Goal: Task Accomplishment & Management: Complete application form

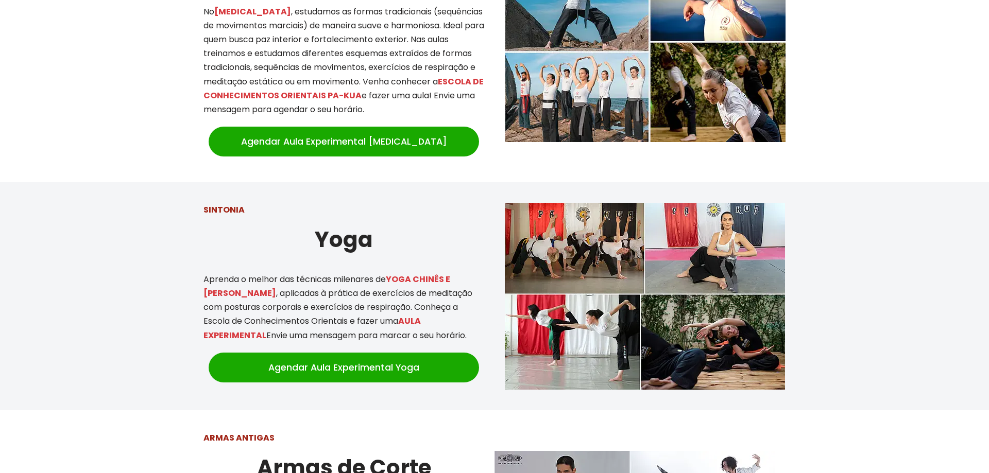
scroll to position [999, 0]
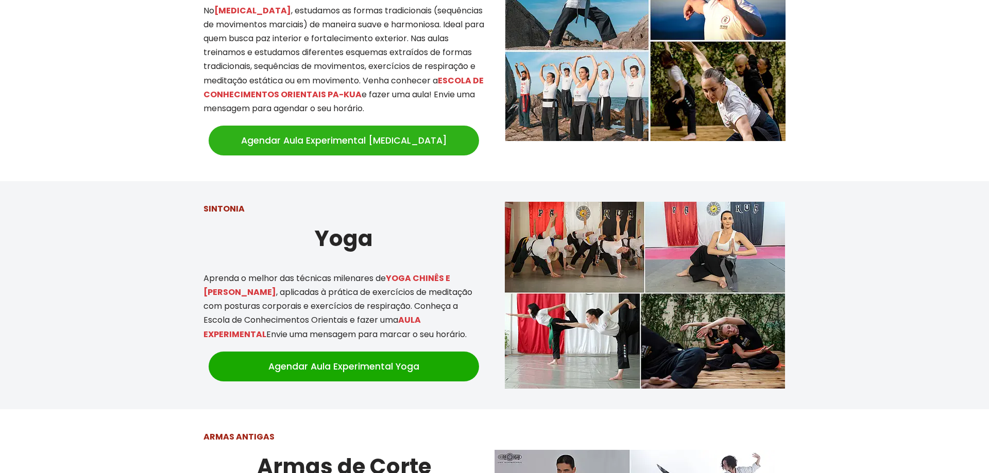
click at [365, 129] on link "Agendar Aula Experimental [MEDICAL_DATA]" at bounding box center [344, 141] width 270 height 30
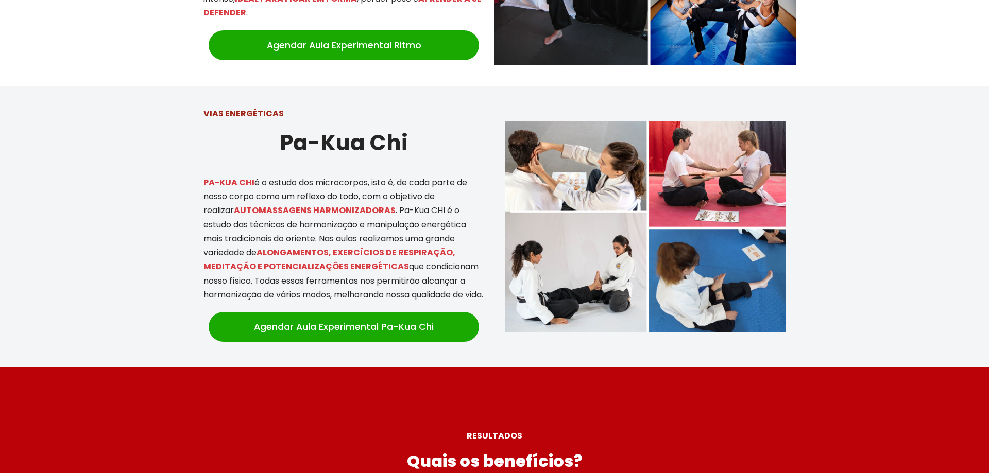
scroll to position [2260, 0]
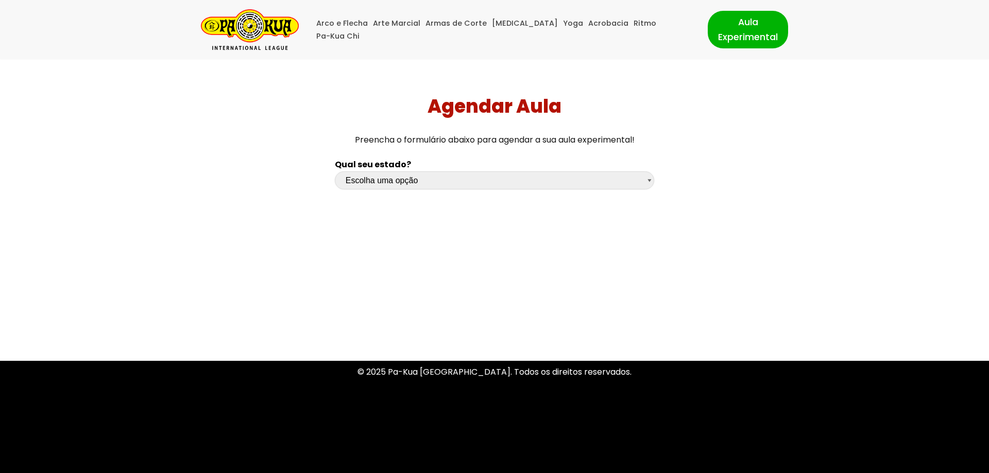
click at [335, 172] on select "Escolha uma opção Rio Grande do Sul Santa Catarina Paraná São Paulo Rio de Jane…" at bounding box center [494, 181] width 319 height 18
select select "sc"
click option "[GEOGRAPHIC_DATA]" at bounding box center [0, 0] width 0 height 0
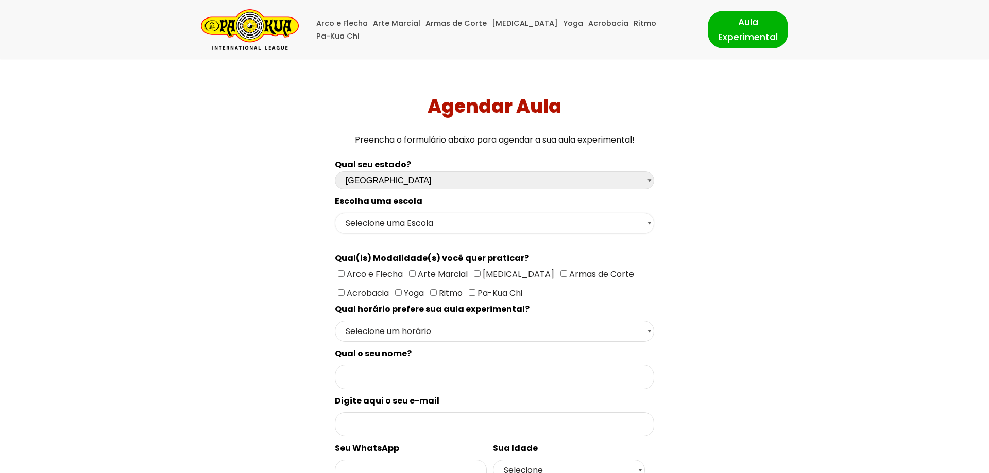
click at [335, 213] on select "Selecione uma Escola Florianópolis - Escola Pantanal Florianópolis - Escola Mau…" at bounding box center [494, 223] width 319 height 21
select select "Florianópolis - Escola Santa Mônica"
click option "Florianópolis - Escola Santa Mônica" at bounding box center [0, 0] width 0 height 0
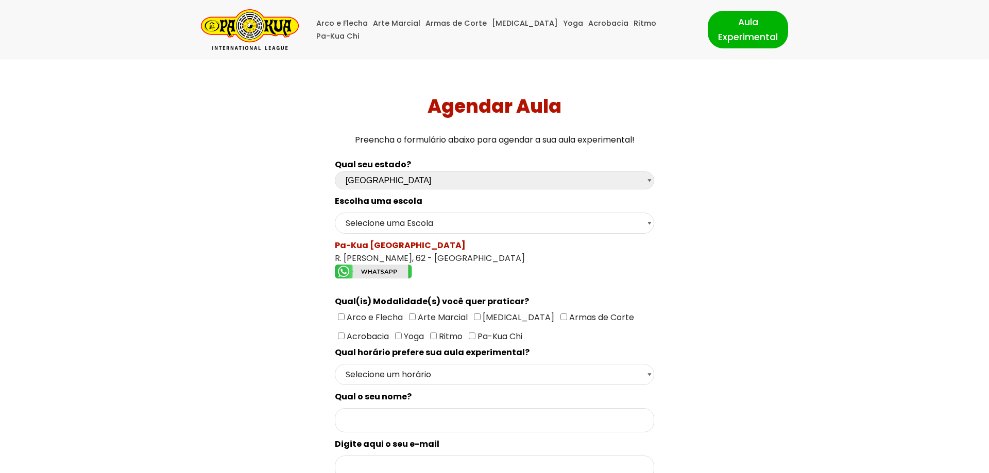
click at [476, 320] on input"] "[MEDICAL_DATA]" at bounding box center [477, 317] width 7 height 7
checkbox input"] "true"
click at [335, 364] on select "Selecione um horário Manhã Tarde Noite" at bounding box center [494, 374] width 319 height 21
select select "Noite"
click option "Noite" at bounding box center [0, 0] width 0 height 0
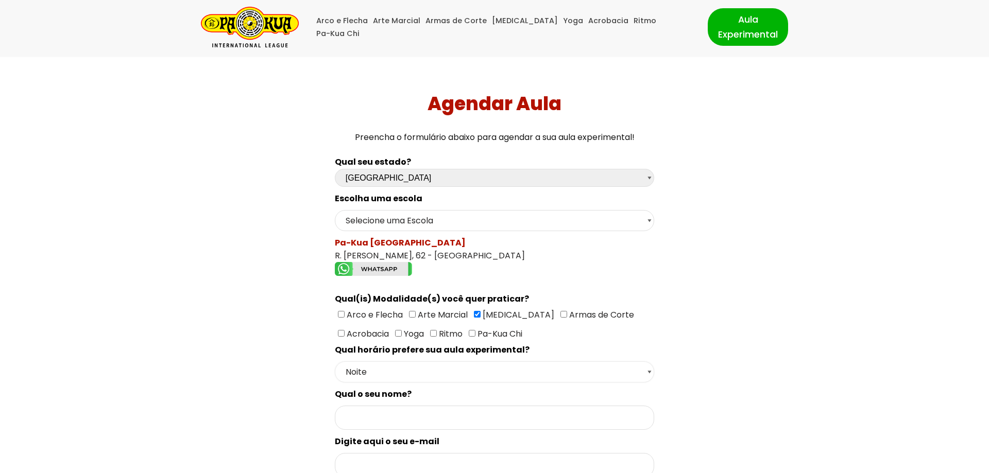
scroll to position [105, 0]
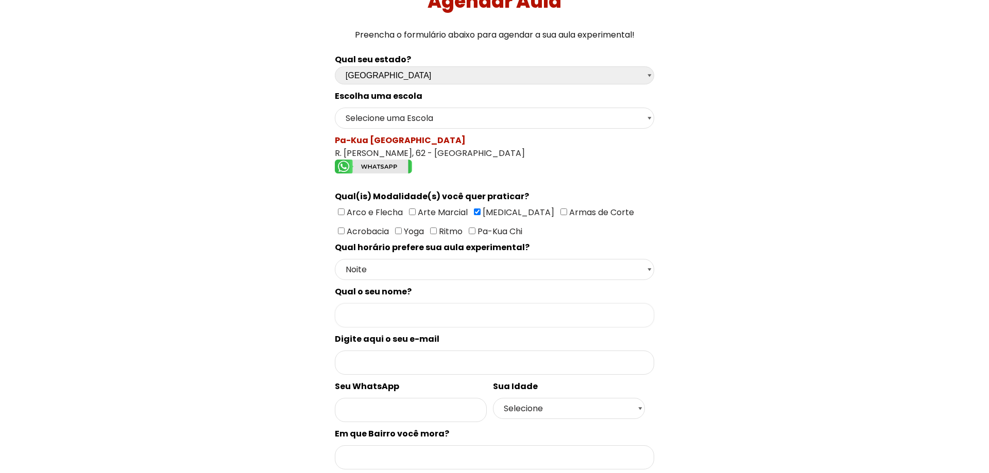
click at [402, 317] on input "Formulário de contacto" at bounding box center [494, 315] width 319 height 24
type input "Fabiana Pacheco Girardi"
click at [353, 364] on input "Formulário de contacto" at bounding box center [494, 363] width 319 height 24
type input "fabianapachecogirardi@gmail.com"
click at [351, 422] on input "Formulário de contacto" at bounding box center [411, 410] width 152 height 24
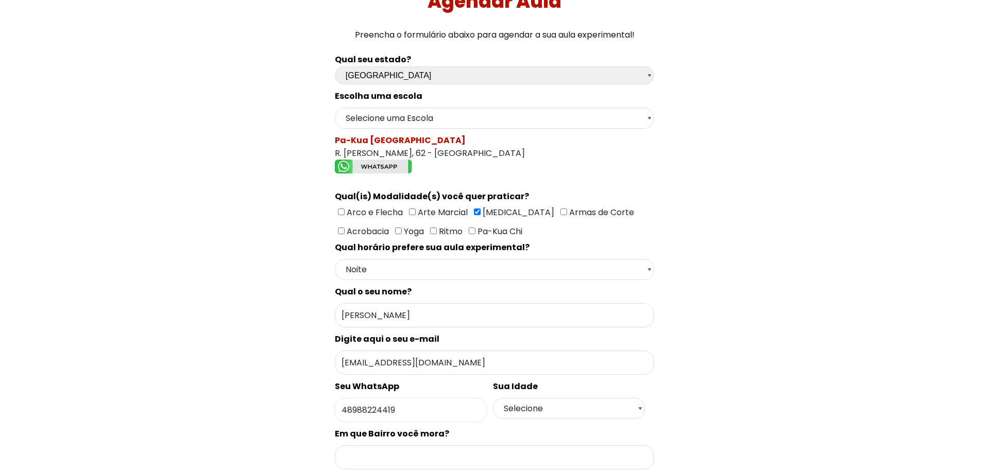
type input "48988224419"
click at [493, 398] on select "Selecione 18 19 20 21 22 23 24 25 26 27 28 29 30 31 32 33 34 35 36 37 38 39 40 …" at bounding box center [569, 408] width 152 height 21
select select "48"
click option "48" at bounding box center [0, 0] width 0 height 0
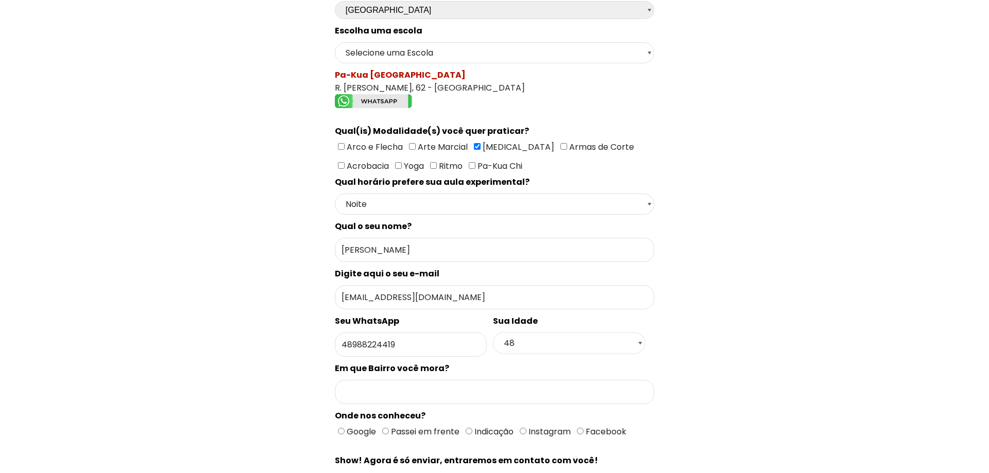
scroll to position [210, 0]
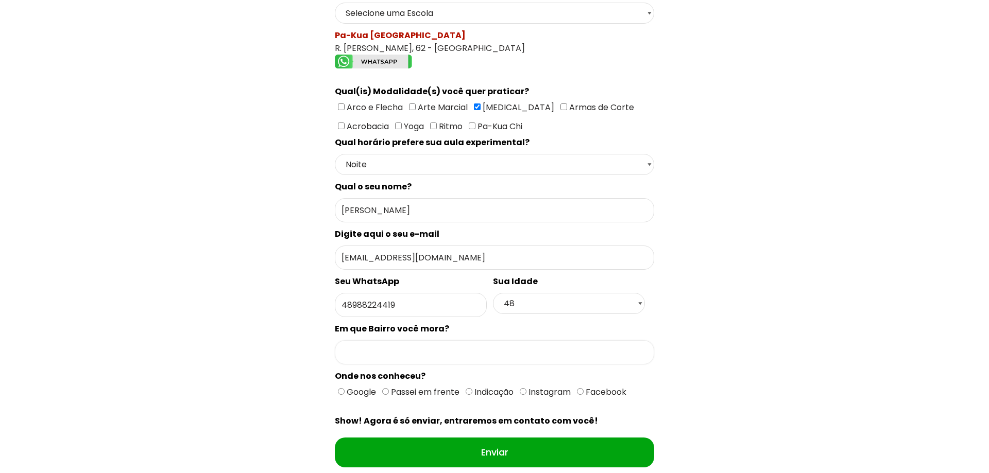
click at [400, 361] on input "Formulário de contacto" at bounding box center [494, 353] width 319 height 24
type input "Trindade"
click at [341, 395] on input "Google" at bounding box center [341, 391] width 7 height 7
radio input "true"
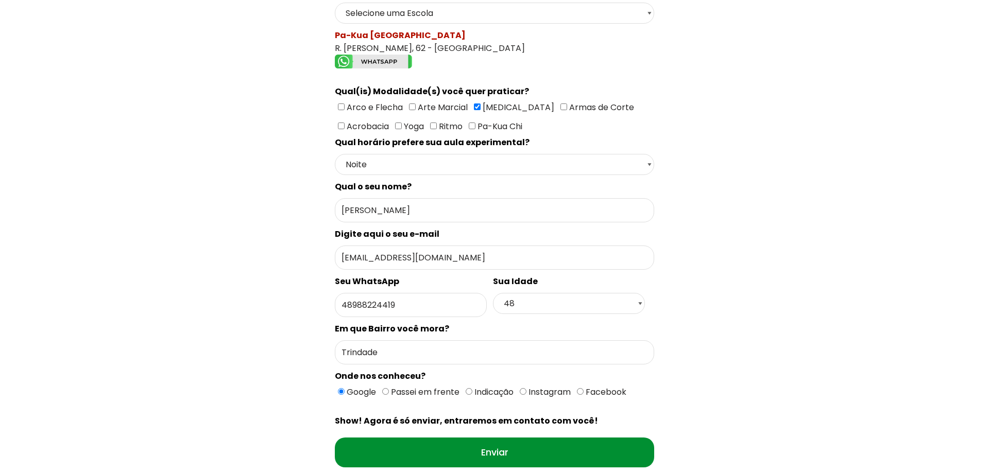
click at [479, 459] on input "Enviar" at bounding box center [494, 453] width 319 height 30
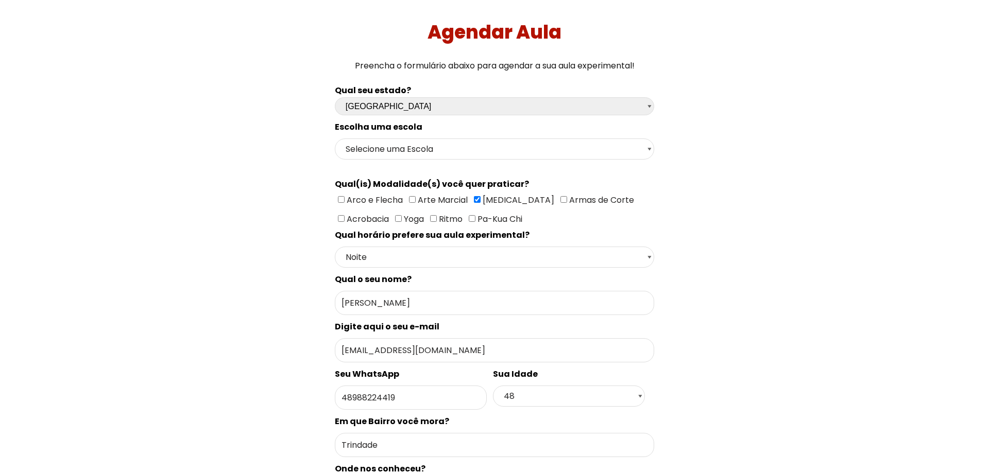
scroll to position [62, 0]
